Goal: Find specific page/section: Find specific page/section

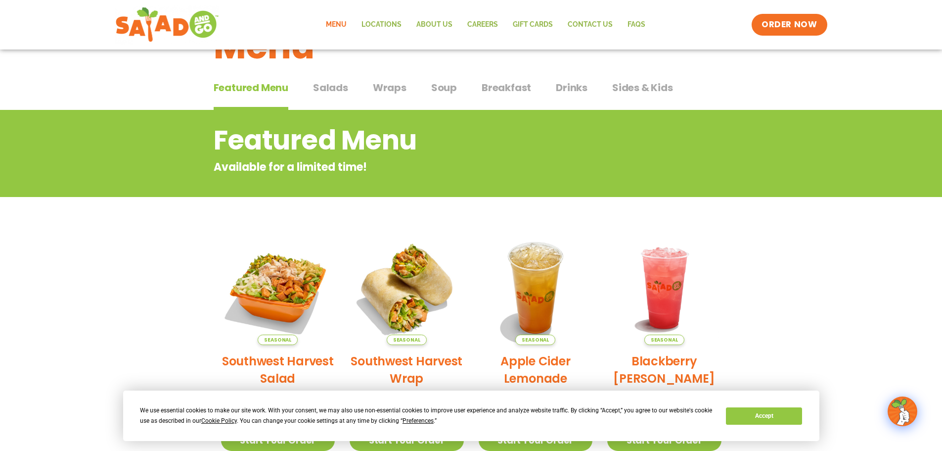
scroll to position [49, 0]
click at [388, 23] on link "Locations" at bounding box center [381, 24] width 55 height 23
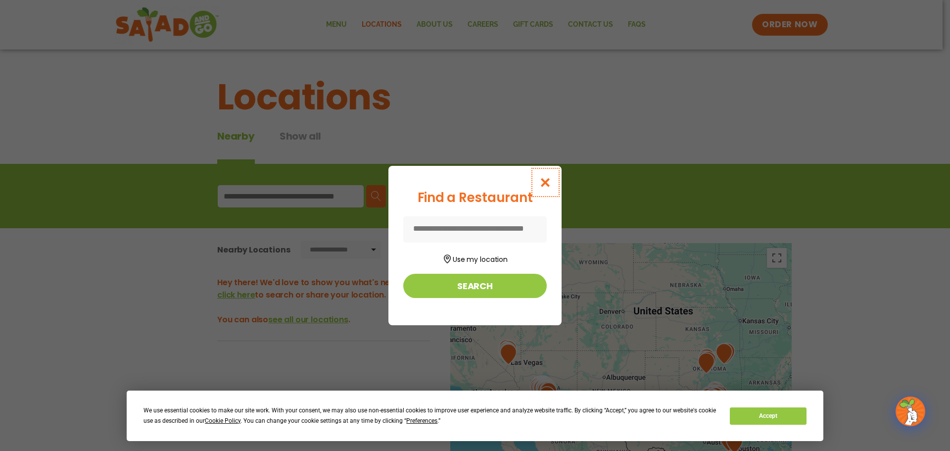
drag, startPoint x: 547, startPoint y: 185, endPoint x: 530, endPoint y: 180, distance: 18.3
click at [547, 185] on icon "Close modal" at bounding box center [545, 182] width 12 height 10
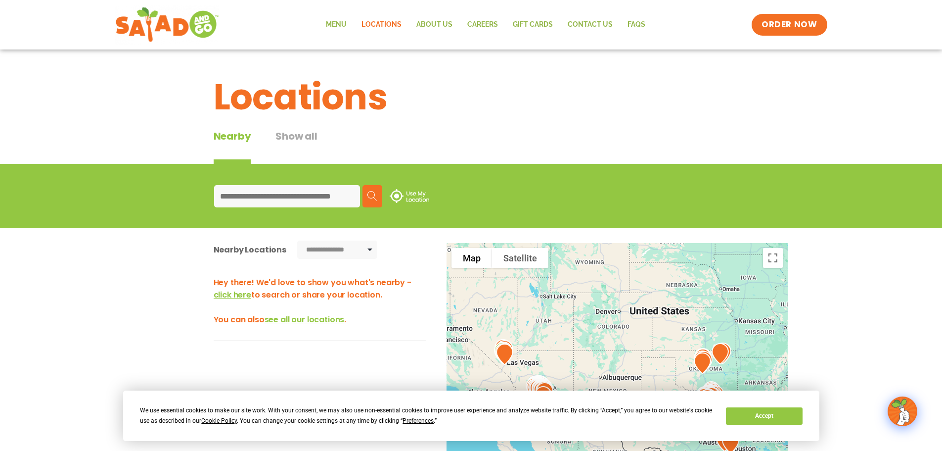
click at [319, 197] on input at bounding box center [287, 196] width 146 height 22
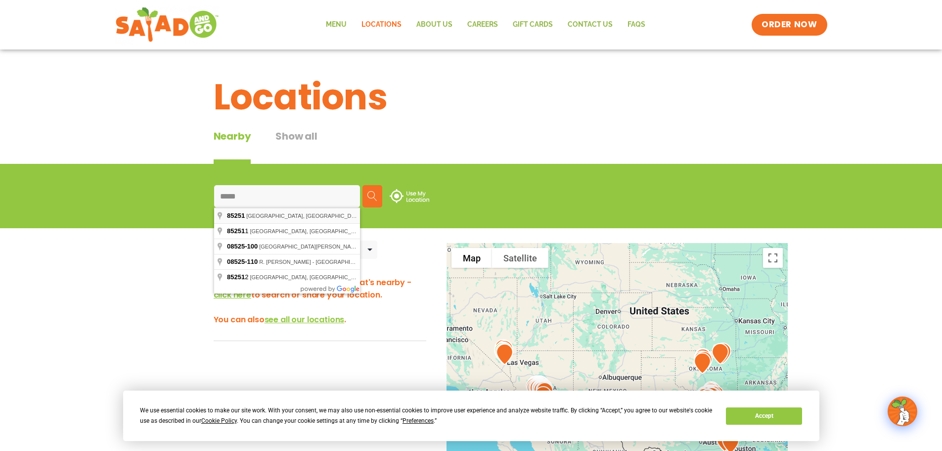
type input "**********"
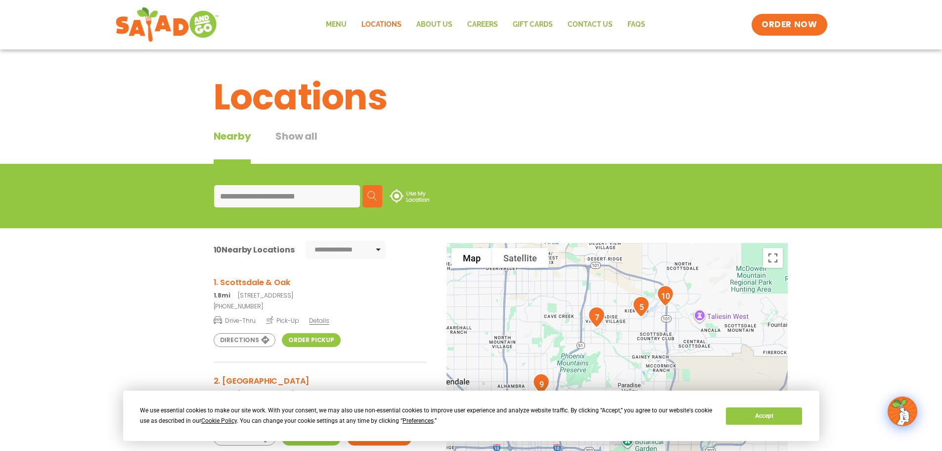
click at [369, 193] on img at bounding box center [373, 196] width 10 height 10
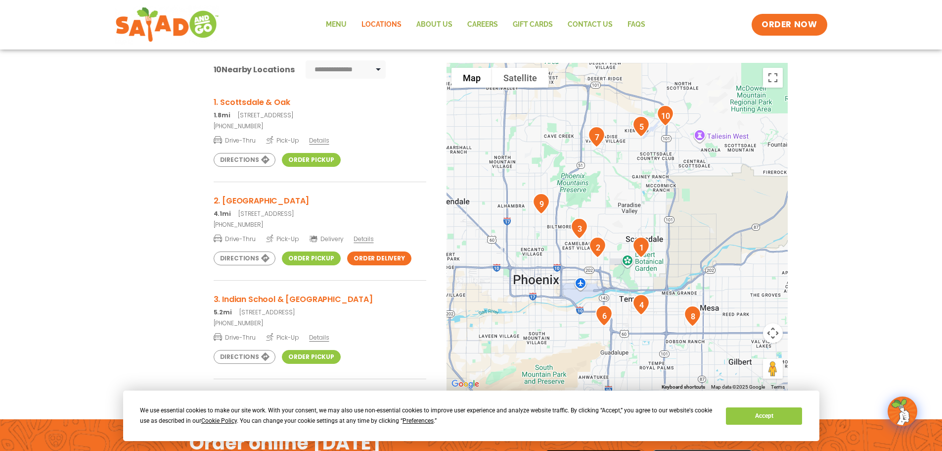
scroll to position [198, 0]
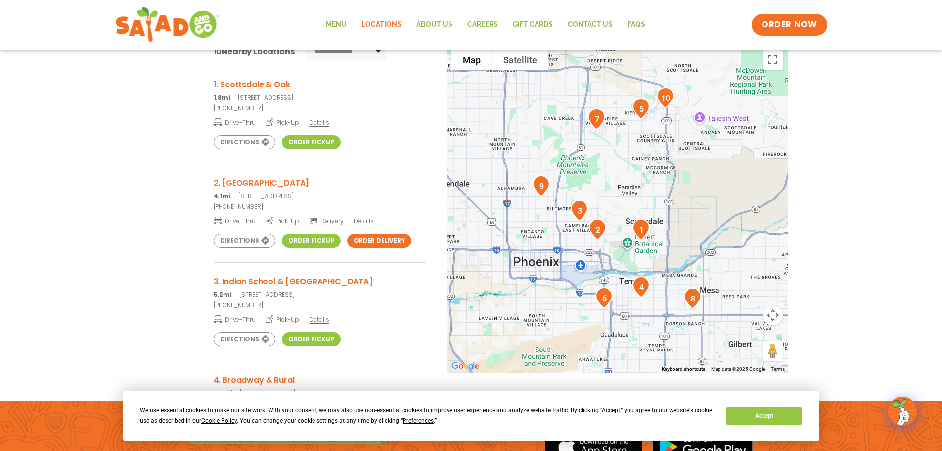
click at [307, 140] on link "Order Pickup" at bounding box center [311, 142] width 59 height 14
